Goal: Task Accomplishment & Management: Complete application form

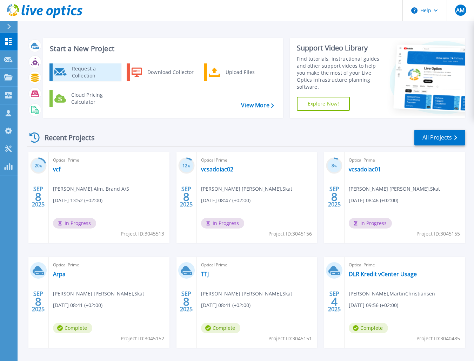
click at [68, 70] on div "Request a Collection" at bounding box center [93, 72] width 51 height 14
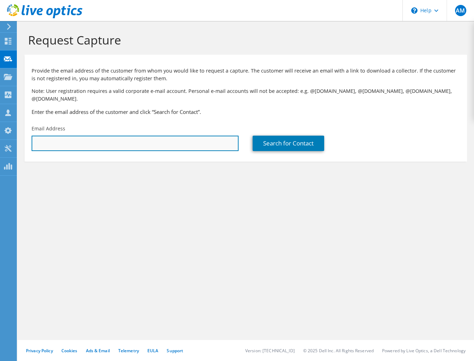
click at [113, 139] on input "text" at bounding box center [135, 143] width 207 height 15
paste input "[EMAIL_ADDRESS][DOMAIN_NAME]"
type input "[EMAIL_ADDRESS][DOMAIN_NAME]"
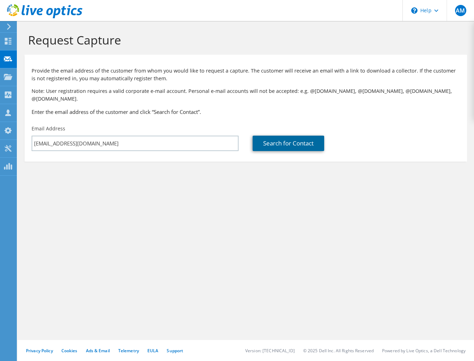
click at [272, 136] on link "Search for Contact" at bounding box center [289, 143] width 72 height 15
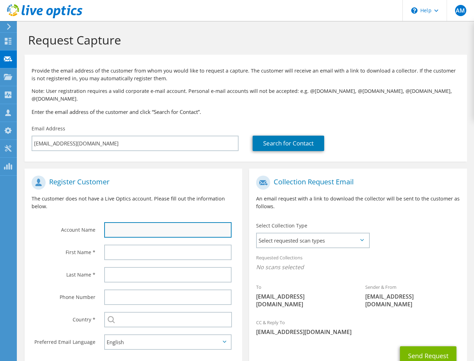
click at [127, 222] on input "text" at bounding box center [168, 229] width 128 height 15
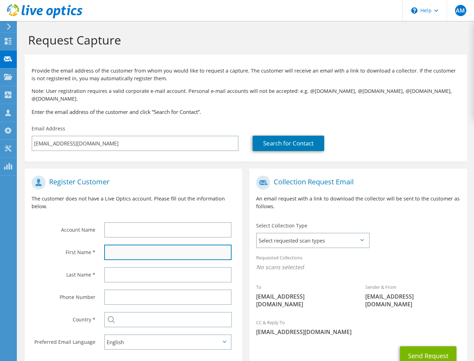
click at [128, 245] on input "text" at bounding box center [168, 252] width 128 height 15
paste input "[PERSON_NAME]"
type input "[PERSON_NAME]"
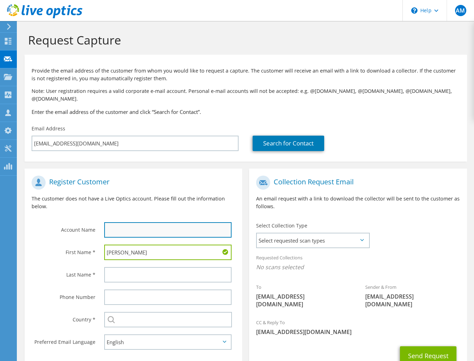
click at [118, 222] on input "text" at bounding box center [168, 229] width 128 height 15
click at [139, 225] on input "text" at bounding box center [168, 229] width 128 height 15
paste input "Øresundskonsortiet"
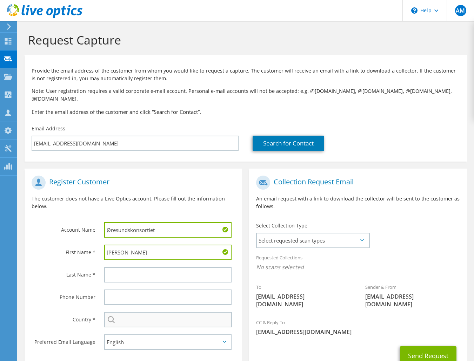
type input "Øresundskonsortiet"
click at [122, 312] on input "text" at bounding box center [168, 319] width 128 height 15
type input "[GEOGRAPHIC_DATA]"
type input "[PERSON_NAME]"
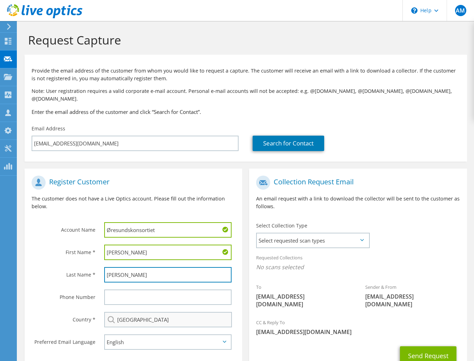
type input "21152451"
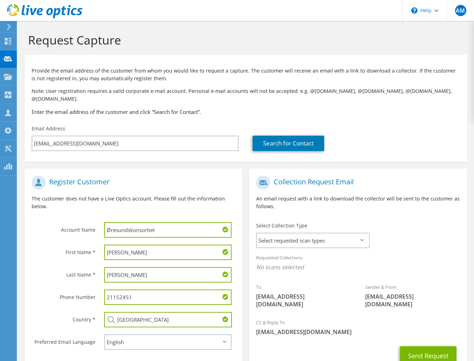
drag, startPoint x: 143, startPoint y: 267, endPoint x: 69, endPoint y: 267, distance: 74.0
click at [69, 267] on div "Last Name * [PERSON_NAME]" at bounding box center [134, 275] width 218 height 22
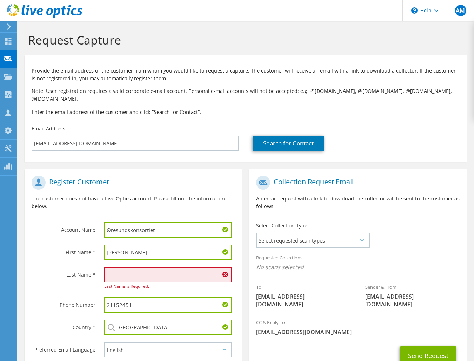
drag, startPoint x: 140, startPoint y: 298, endPoint x: 93, endPoint y: 299, distance: 47.4
click at [93, 299] on div "Phone Number 21152451" at bounding box center [134, 305] width 218 height 22
drag, startPoint x: 80, startPoint y: 274, endPoint x: 84, endPoint y: 279, distance: 5.8
click at [80, 274] on div "Last Name *" at bounding box center [61, 275] width 73 height 22
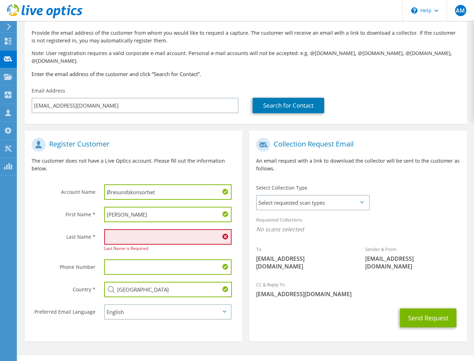
scroll to position [3, 0]
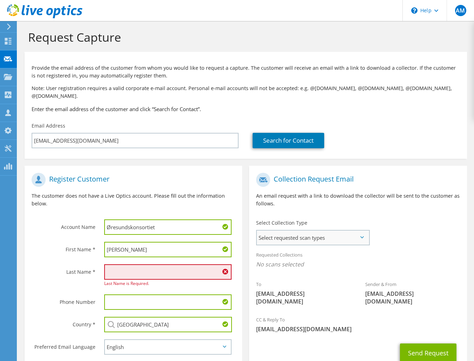
click at [366, 231] on span "Select requested scan types" at bounding box center [313, 238] width 112 height 14
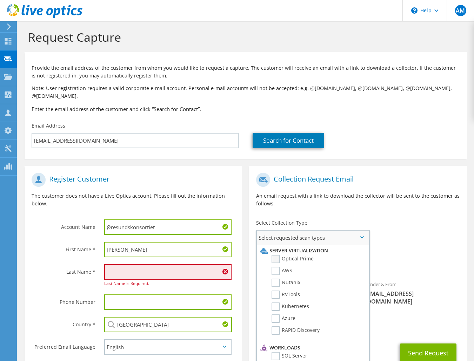
click at [274, 255] on label "Optical Prime" at bounding box center [293, 259] width 42 height 8
click at [0, 0] on input "Optical Prime" at bounding box center [0, 0] width 0 height 0
click at [118, 265] on input "text" at bounding box center [168, 272] width 128 height 15
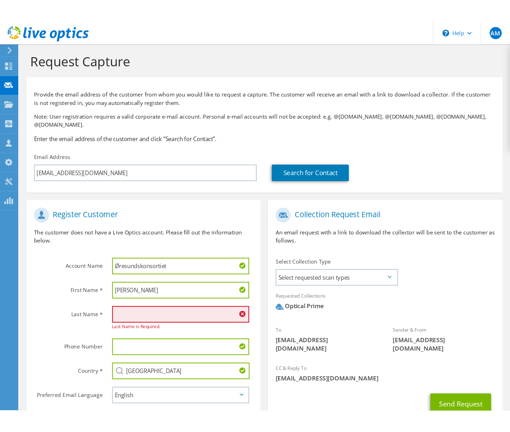
scroll to position [0, 0]
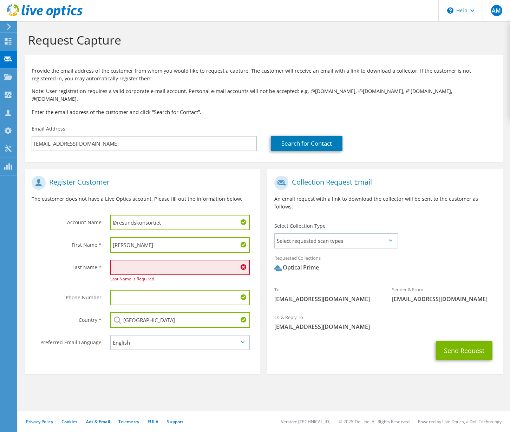
click at [154, 238] on input "[PERSON_NAME]" at bounding box center [179, 244] width 139 height 15
type input "[PERSON_NAME]"
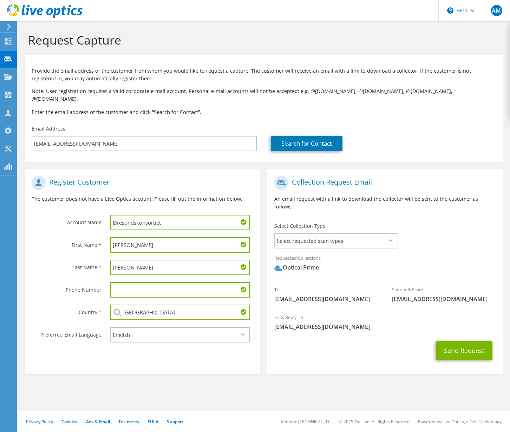
type input "[PERSON_NAME]"
click at [153, 282] on input "text" at bounding box center [179, 289] width 139 height 15
paste input "29750165"
type input "29750165"
click at [169, 358] on section "Register Customer The customer does not have a Live Optics account. Please fill…" at bounding box center [142, 271] width 235 height 205
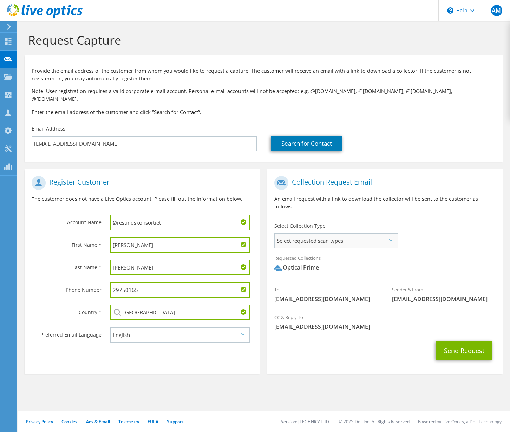
click at [349, 234] on span "Select requested scan types" at bounding box center [336, 241] width 122 height 14
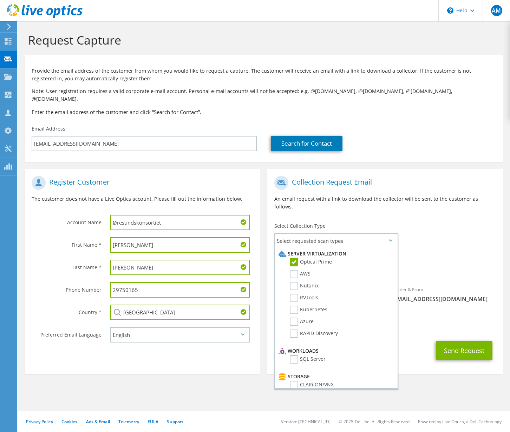
click at [447, 251] on div "Requested Collections No scans selected Optical Prime" at bounding box center [384, 265] width 235 height 28
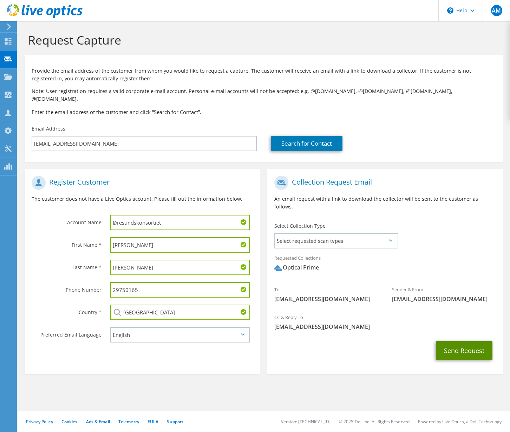
click at [471, 341] on button "Send Request" at bounding box center [463, 350] width 56 height 19
